Goal: Transaction & Acquisition: Purchase product/service

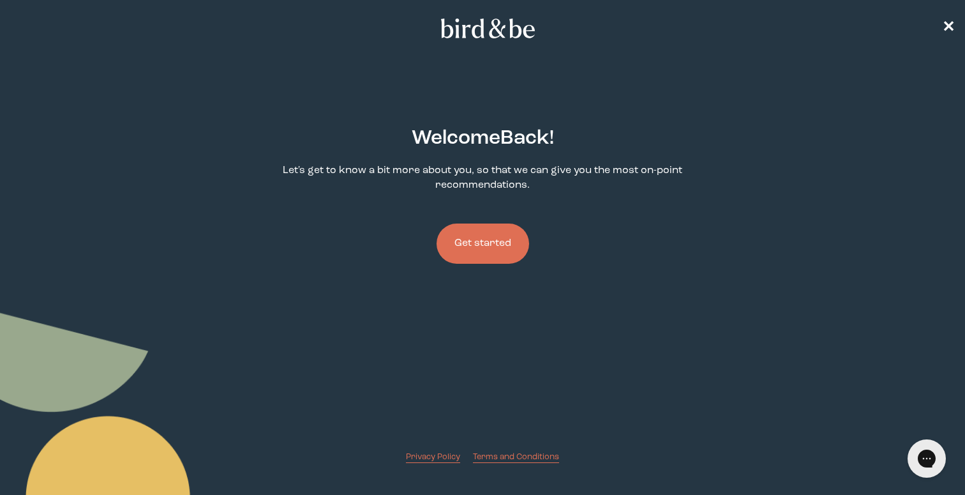
click at [493, 253] on button "Get started" at bounding box center [483, 243] width 93 height 40
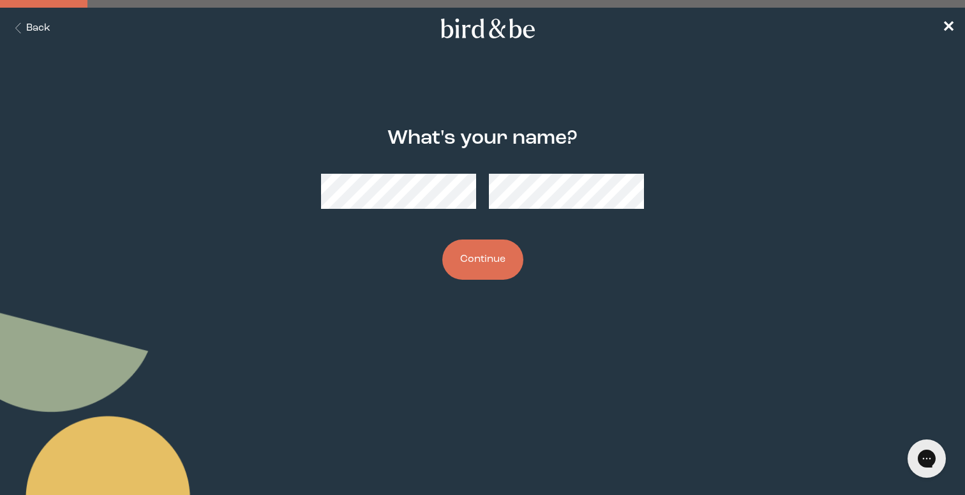
click at [472, 271] on button "Continue" at bounding box center [482, 259] width 81 height 40
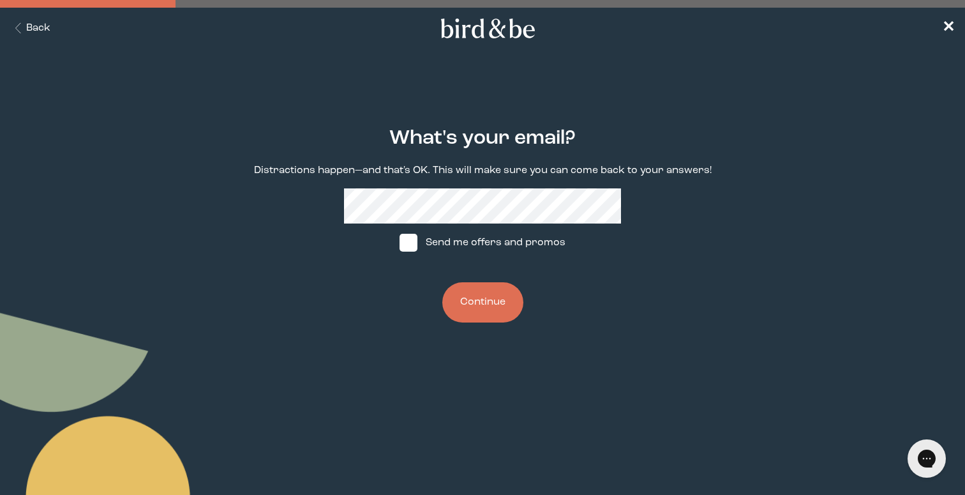
click at [475, 298] on button "Continue" at bounding box center [482, 302] width 81 height 40
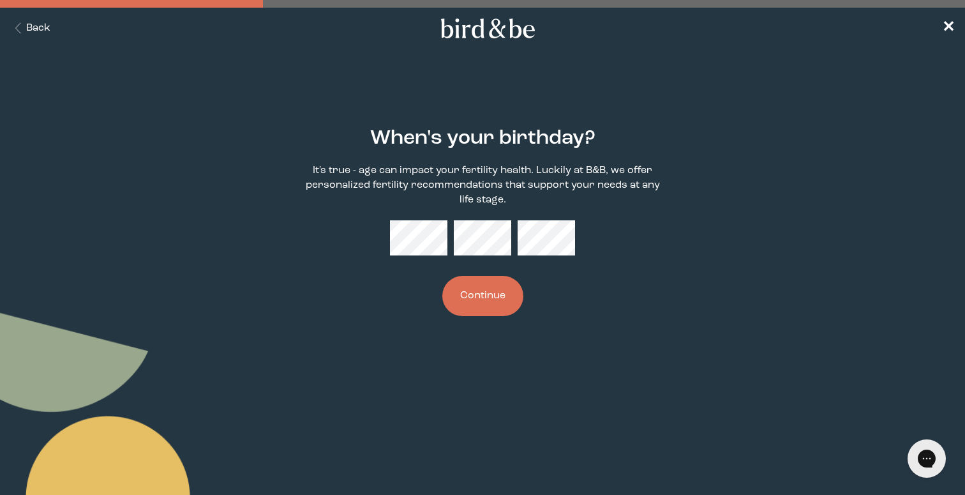
click at [478, 285] on button "Continue" at bounding box center [482, 296] width 81 height 40
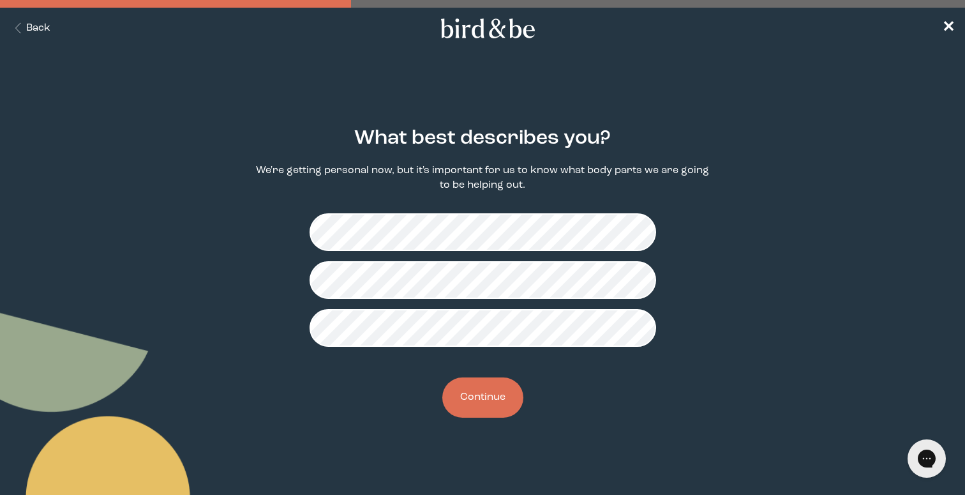
click at [481, 394] on button "Continue" at bounding box center [482, 397] width 81 height 40
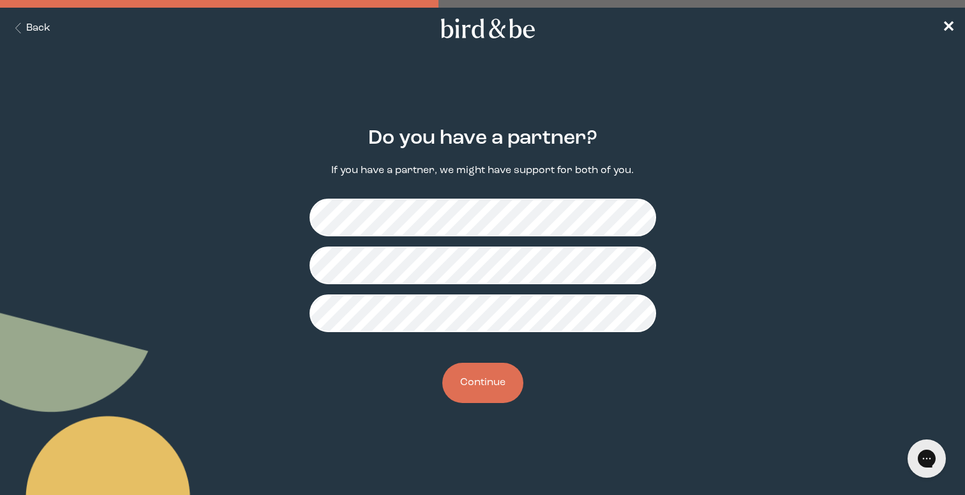
click at [470, 380] on button "Continue" at bounding box center [482, 383] width 81 height 40
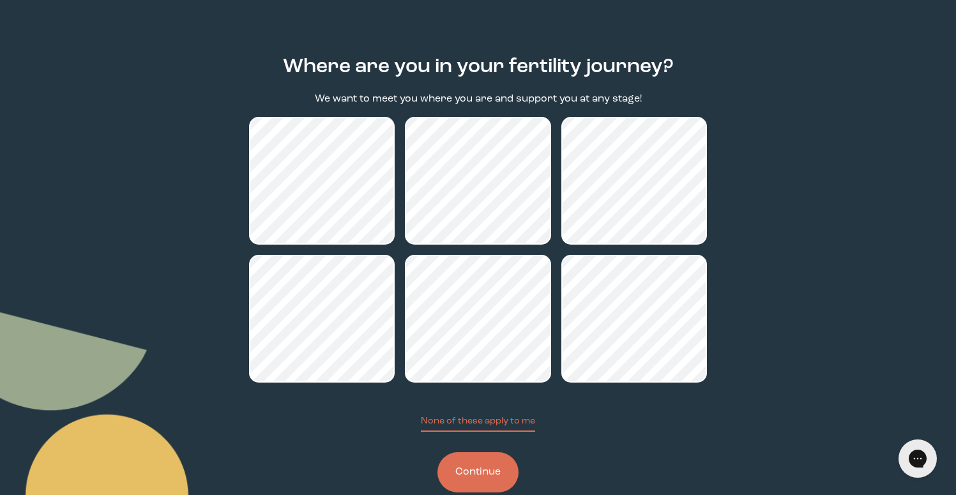
scroll to position [100, 0]
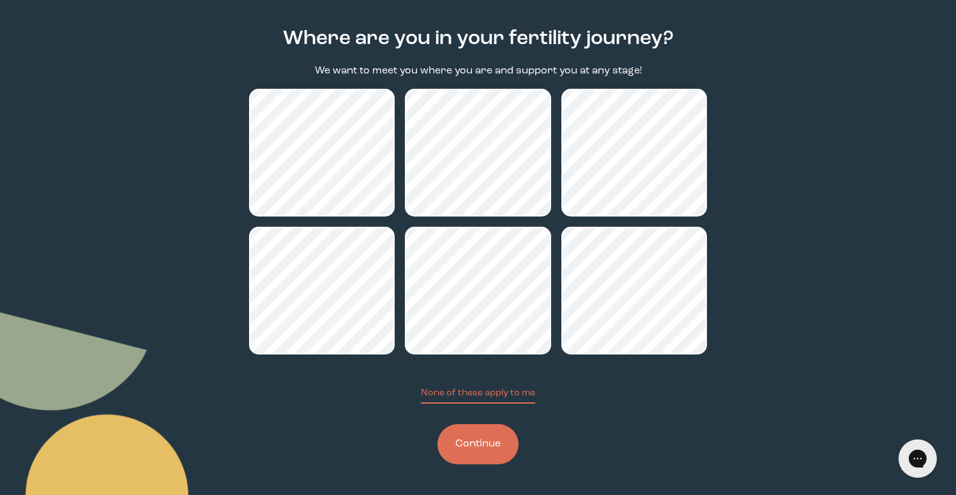
click at [473, 462] on button "Continue" at bounding box center [477, 444] width 81 height 40
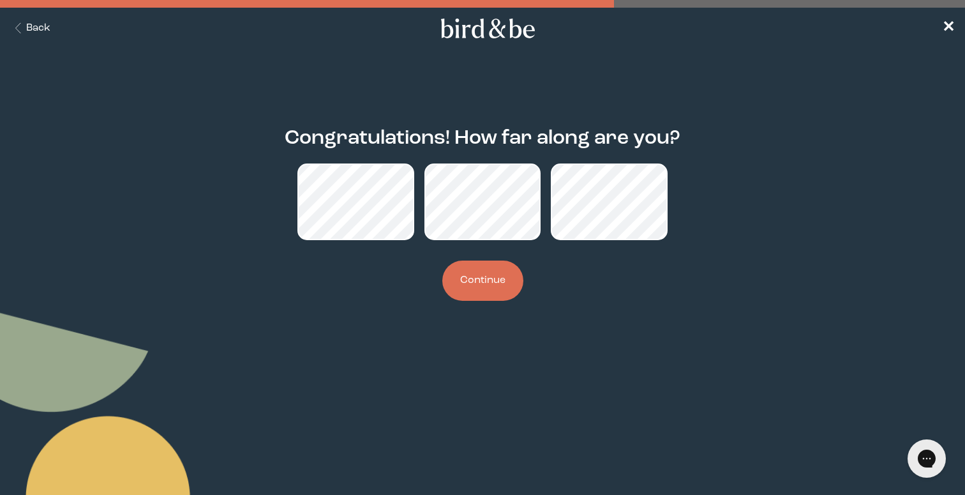
click at [478, 280] on button "Continue" at bounding box center [482, 280] width 81 height 40
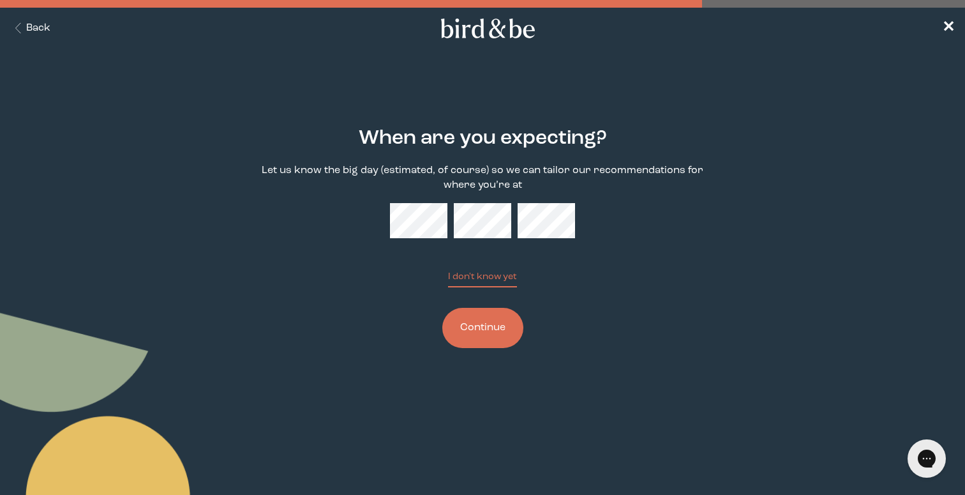
click at [467, 346] on button "Continue" at bounding box center [482, 328] width 81 height 40
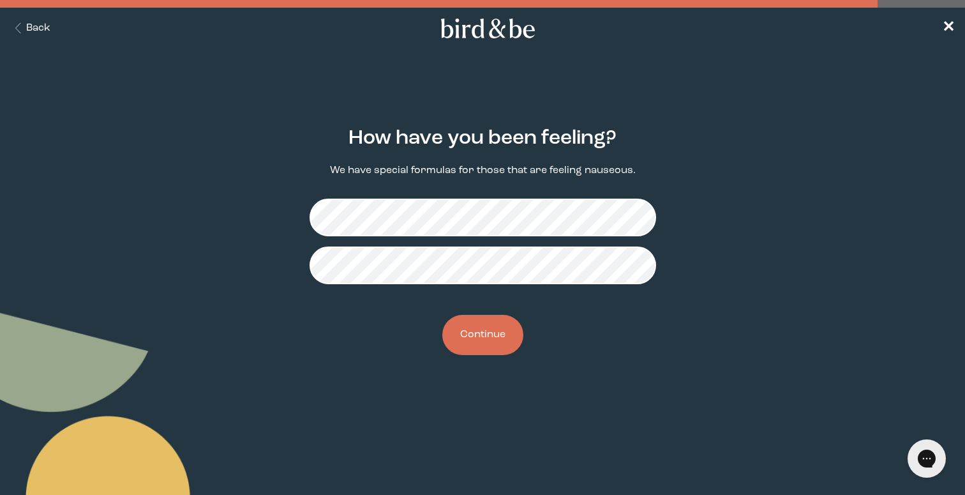
click at [483, 336] on button "Continue" at bounding box center [482, 335] width 81 height 40
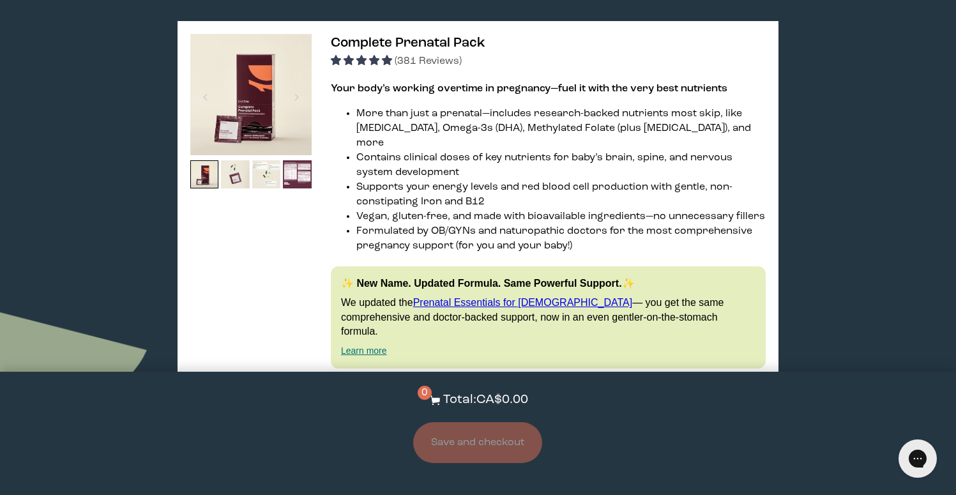
scroll to position [657, 0]
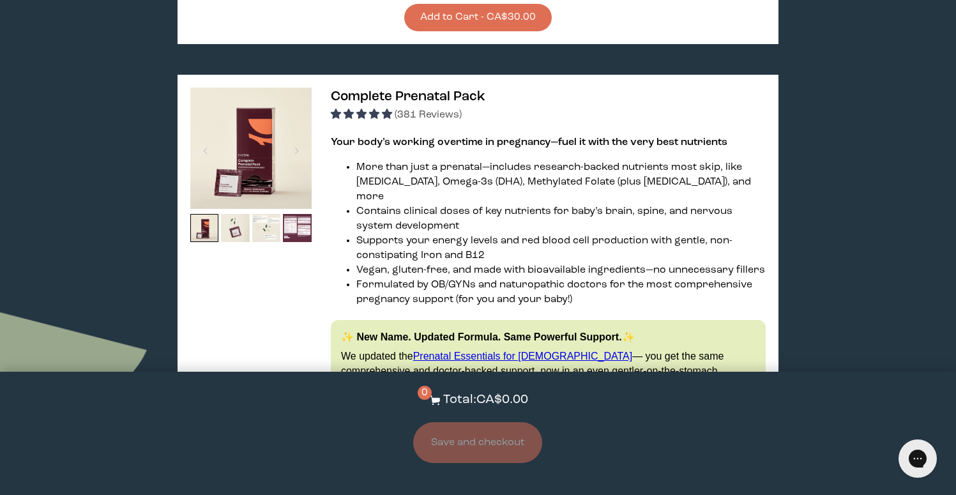
click at [413, 174] on li "More than just a prenatal—includes research-backed nutrients most skip, like [M…" at bounding box center [560, 182] width 409 height 44
click at [414, 101] on span "Complete Prenatal Pack" at bounding box center [408, 96] width 154 height 13
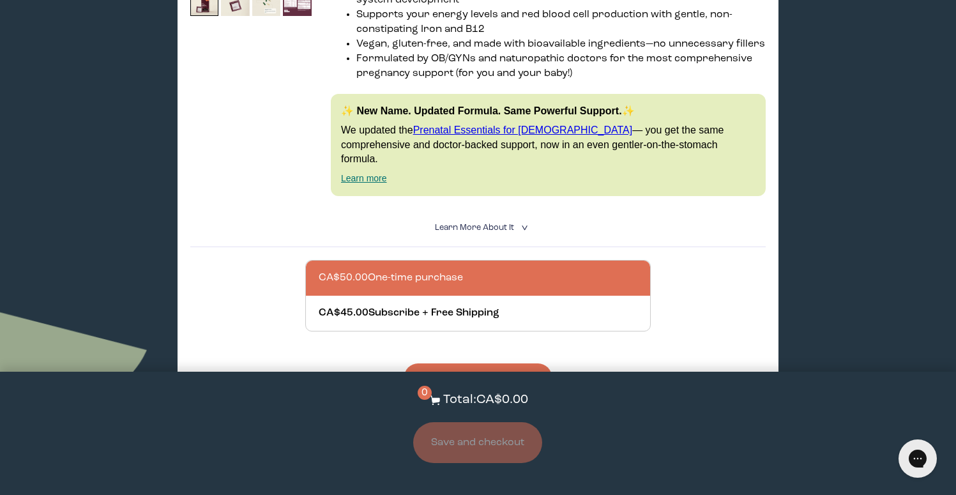
scroll to position [903, 0]
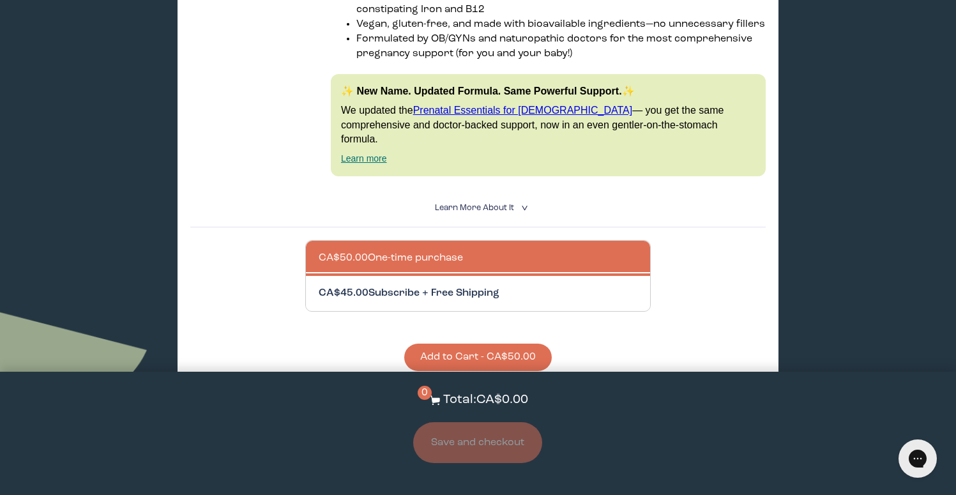
click at [440, 276] on div at bounding box center [491, 293] width 344 height 35
click at [319, 285] on input "CA$45.00 Subscribe + Free Shipping" at bounding box center [318, 285] width 1 height 1
radio input "true"
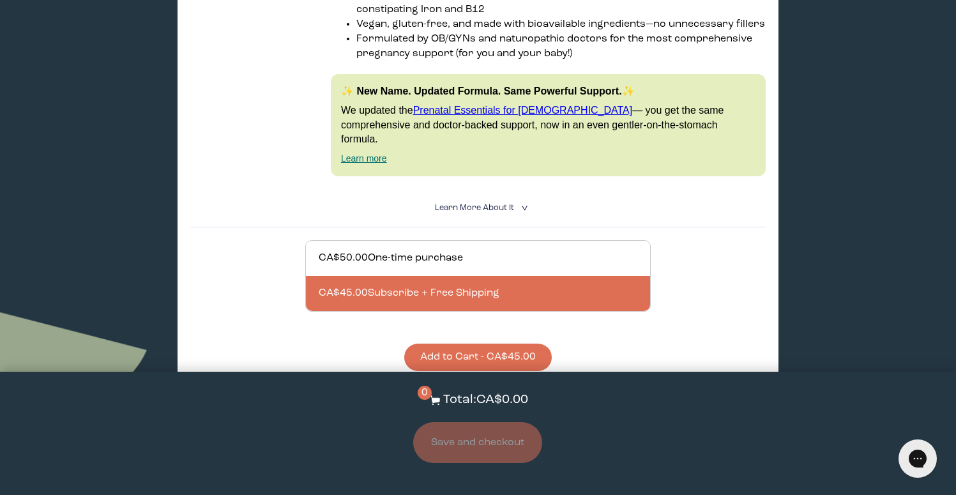
click at [461, 343] on button "Add to Cart - CA$45.00" at bounding box center [477, 356] width 147 height 27
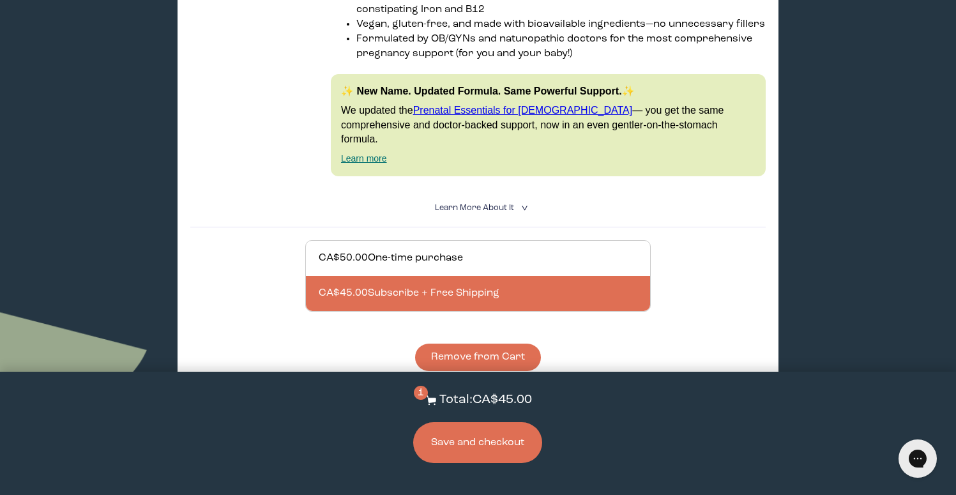
click at [480, 452] on button "Save and checkout" at bounding box center [477, 442] width 129 height 41
